Goal: Task Accomplishment & Management: Manage account settings

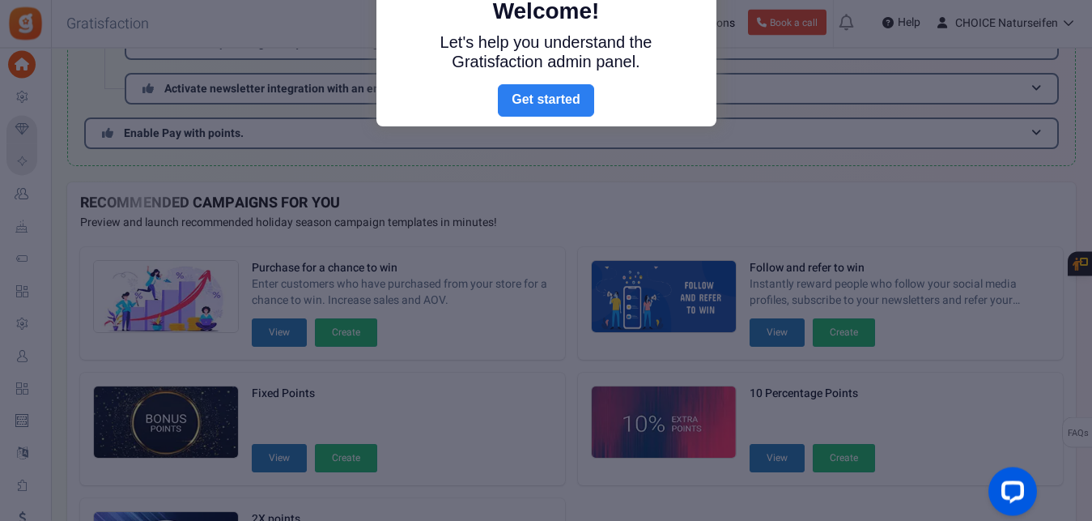
scroll to position [310, 0]
click at [537, 100] on link "Next" at bounding box center [546, 100] width 96 height 32
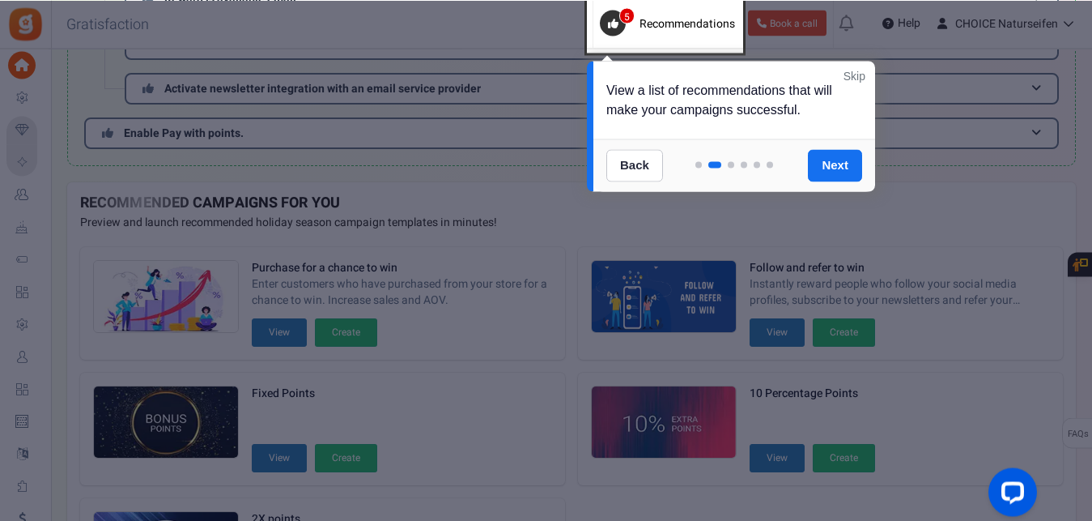
click at [859, 70] on link "Skip" at bounding box center [855, 75] width 22 height 16
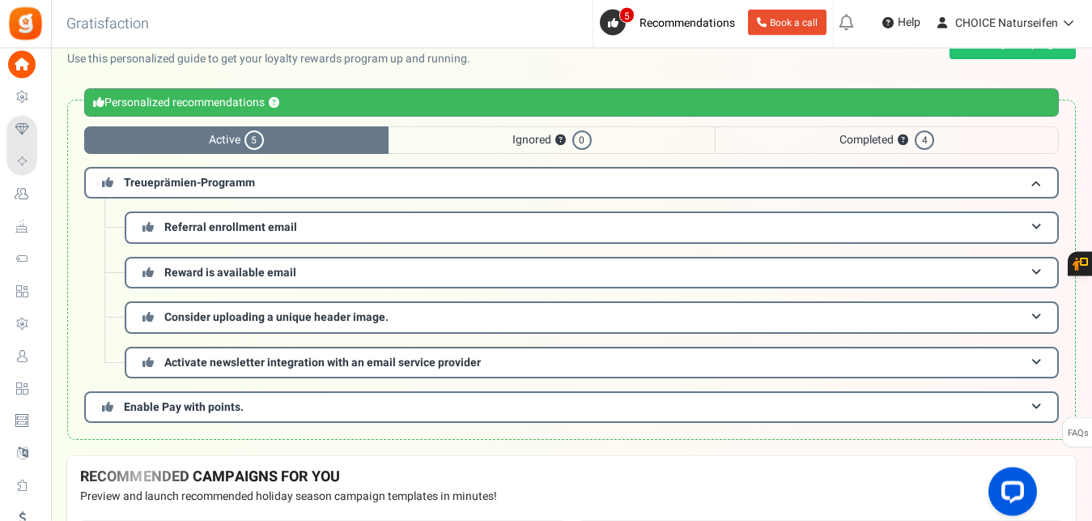
scroll to position [35, 0]
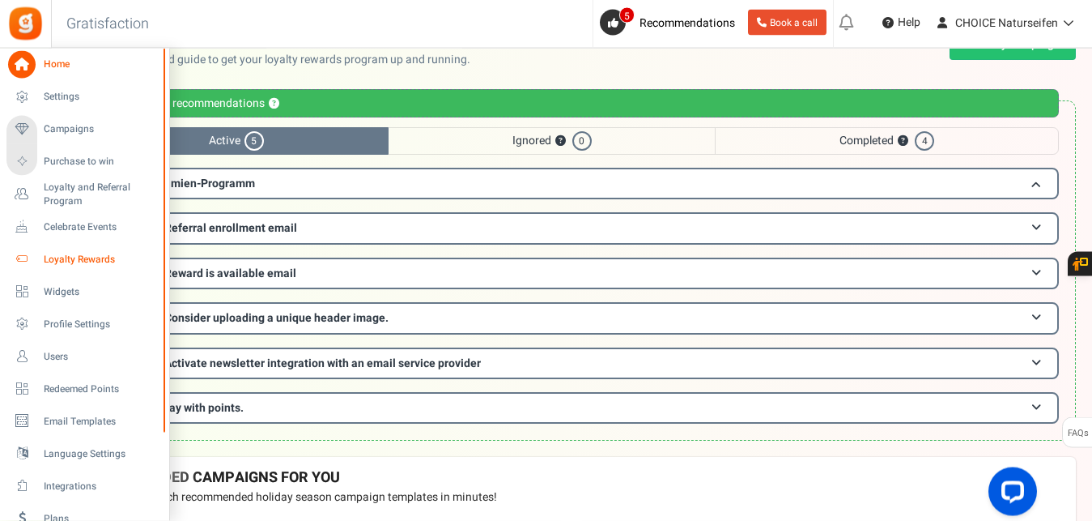
click at [66, 260] on span "Loyalty Rewards" at bounding box center [100, 260] width 113 height 14
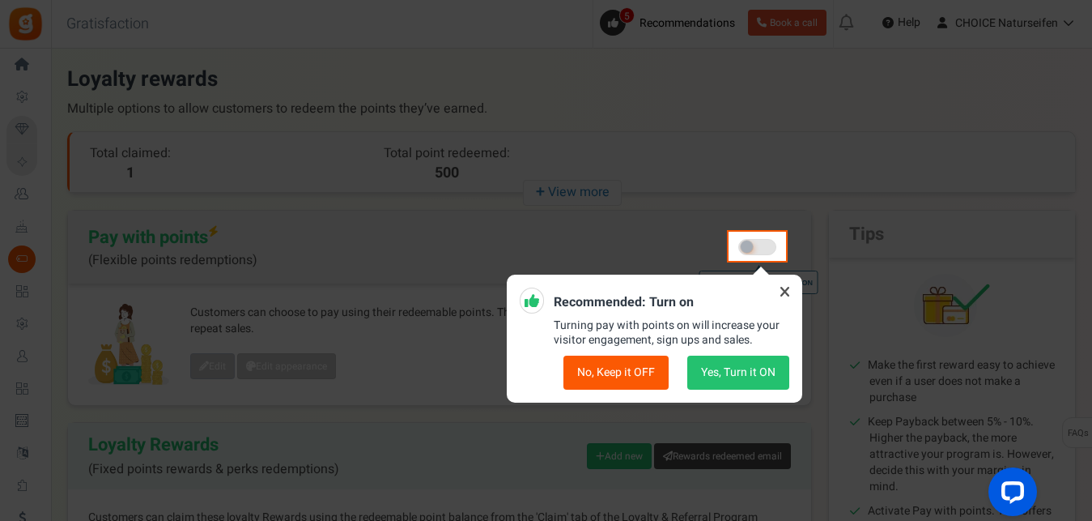
click at [786, 293] on icon at bounding box center [785, 292] width 26 height 26
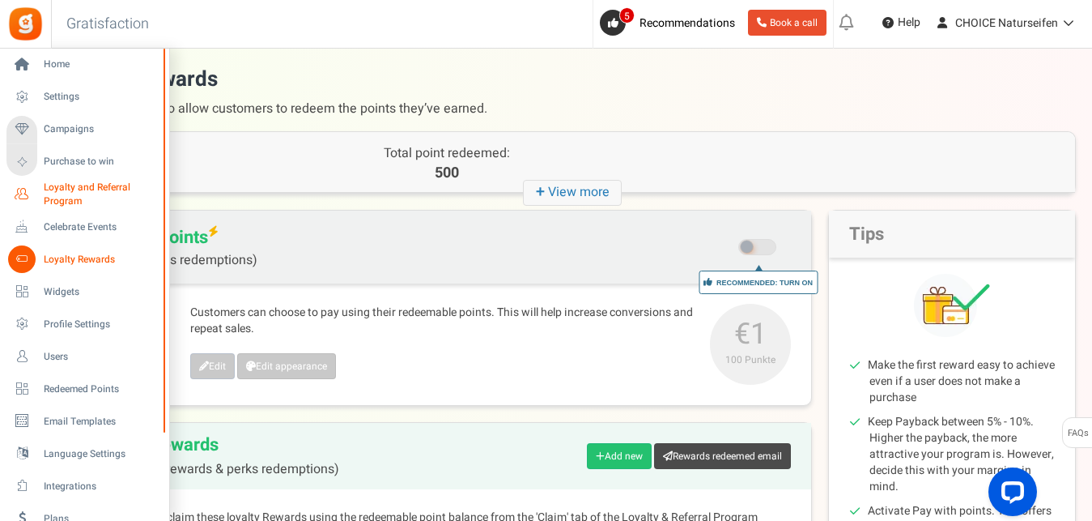
click at [57, 197] on span "Loyalty and Referral Program" at bounding box center [103, 195] width 118 height 28
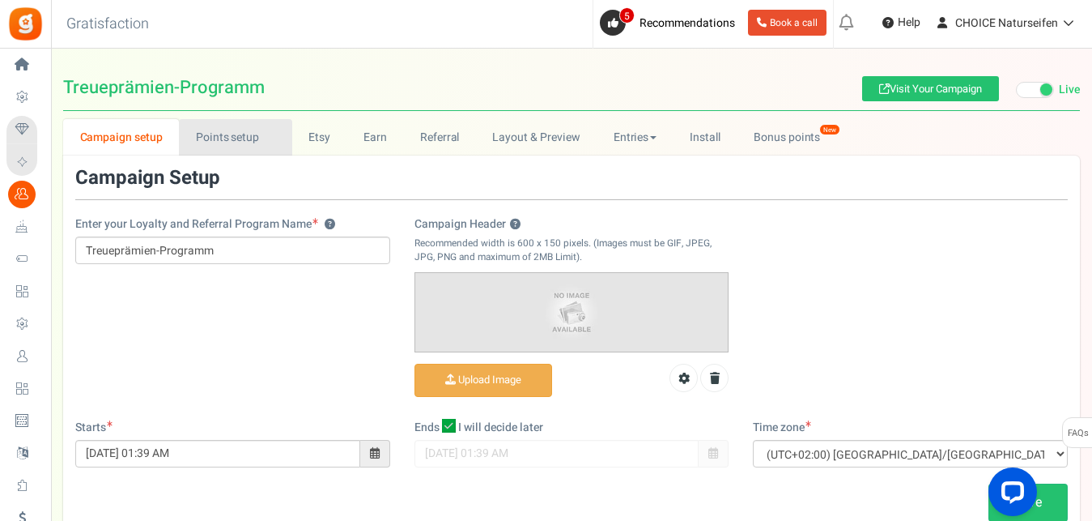
click at [232, 136] on link "Points setup New" at bounding box center [235, 137] width 113 height 36
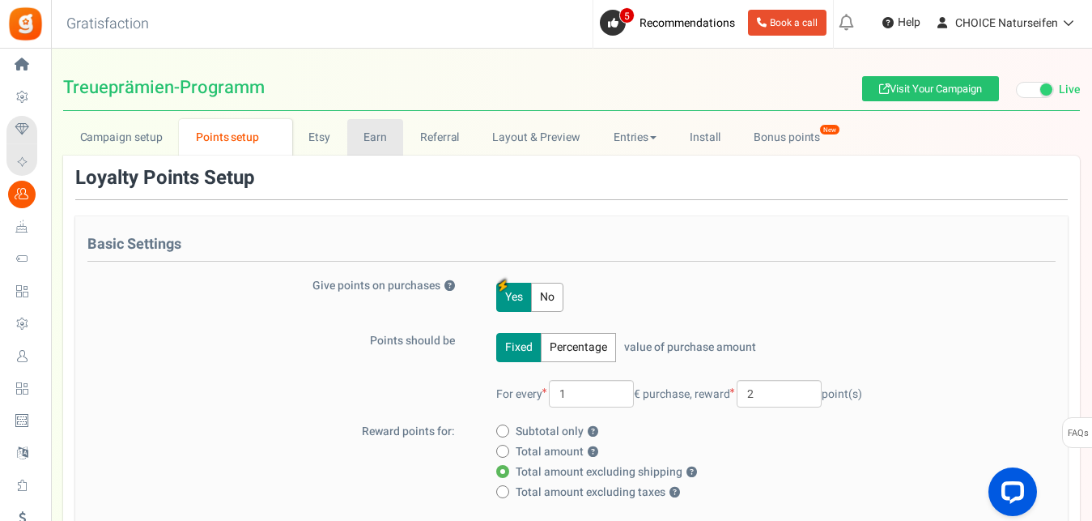
click at [376, 137] on link "Earn" at bounding box center [375, 137] width 57 height 36
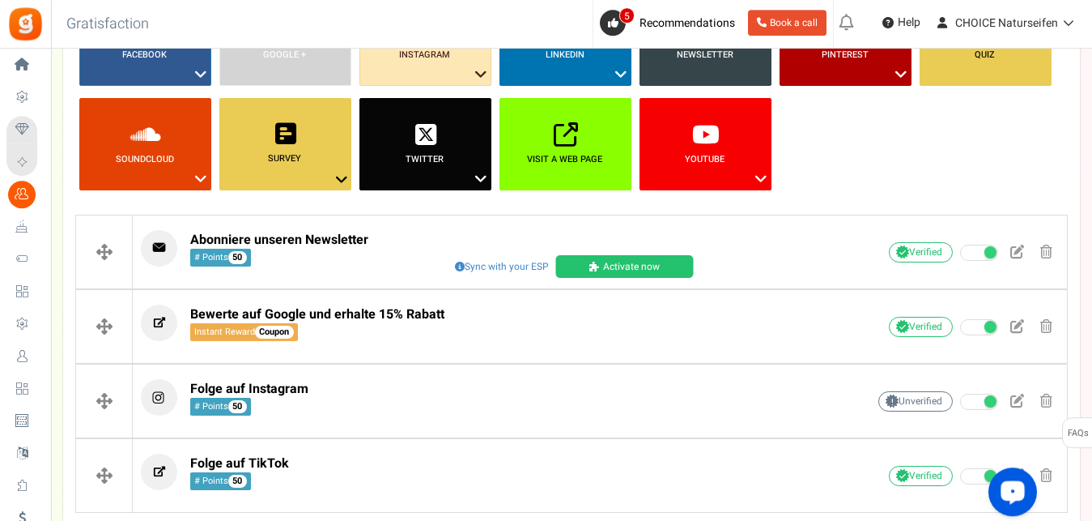
scroll to position [269, 0]
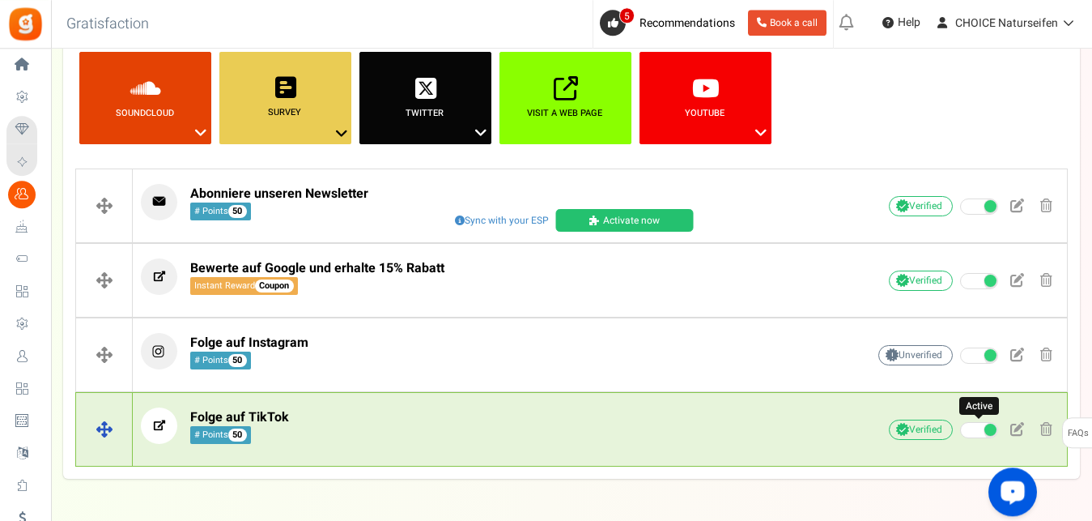
click at [980, 426] on span at bounding box center [979, 430] width 38 height 16
click at [960, 426] on input "Active" at bounding box center [960, 430] width 0 height 11
